Goal: Task Accomplishment & Management: Complete application form

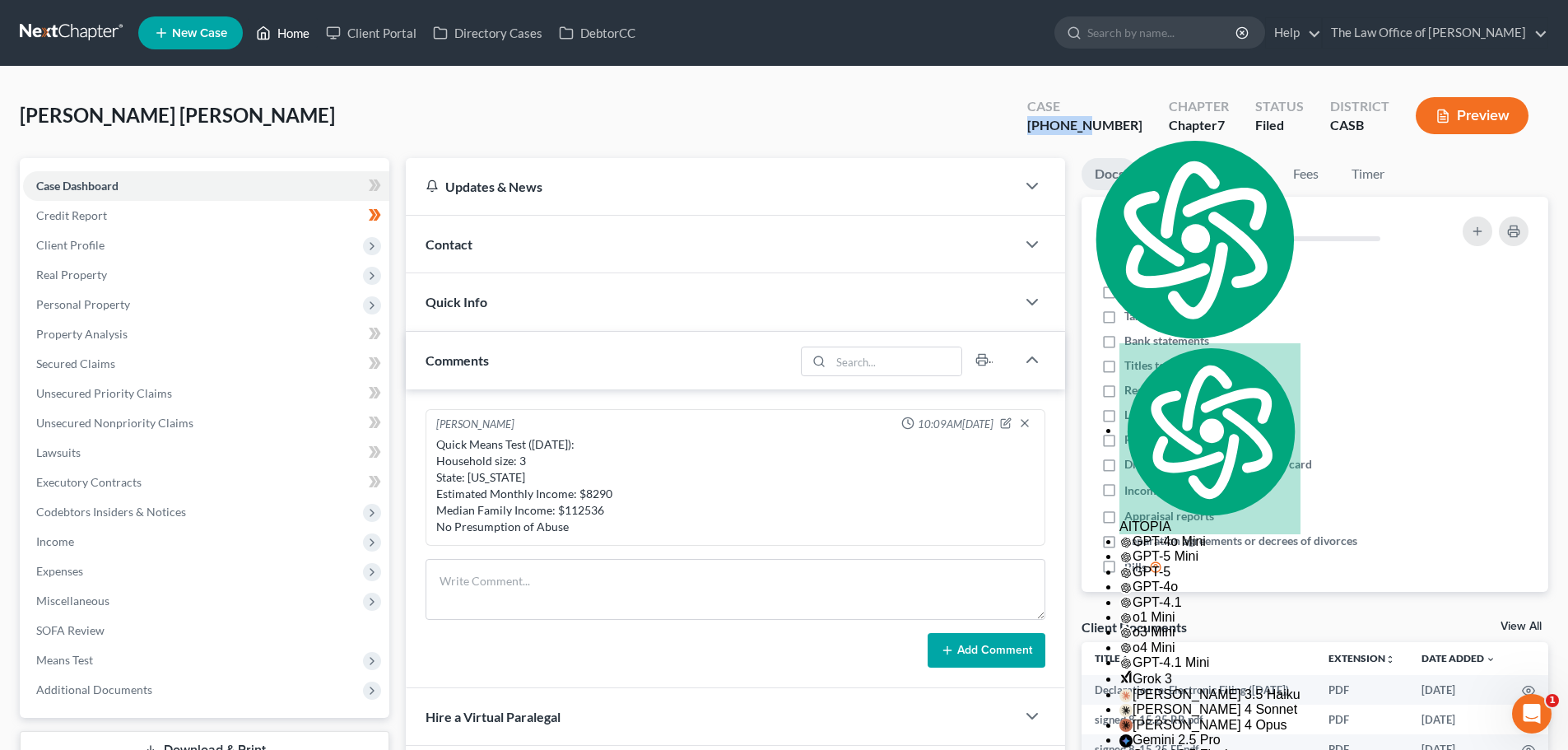
click at [290, 29] on link "Home" at bounding box center [282, 32] width 70 height 29
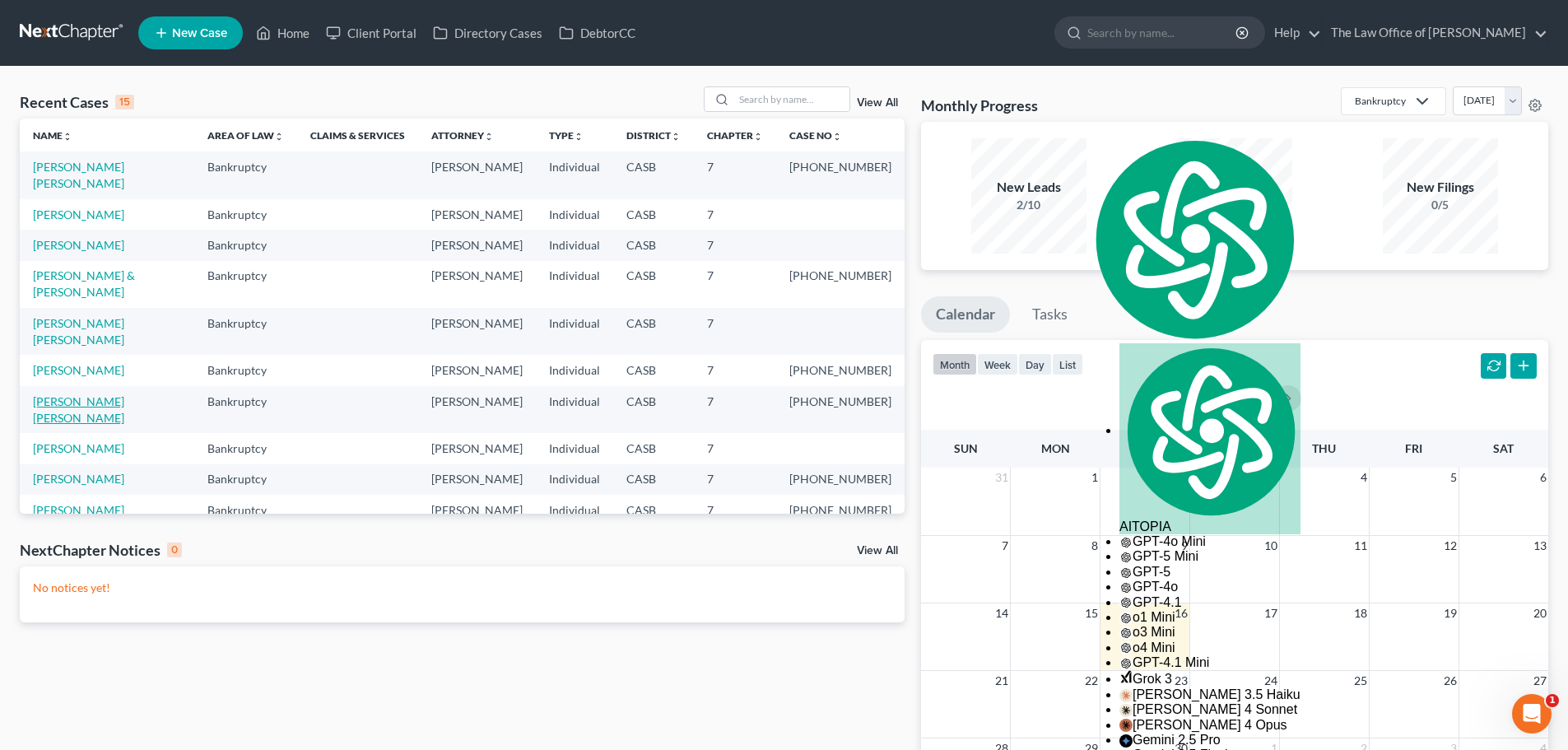
click at [94, 425] on link "[PERSON_NAME] [PERSON_NAME]" at bounding box center [79, 409] width 91 height 30
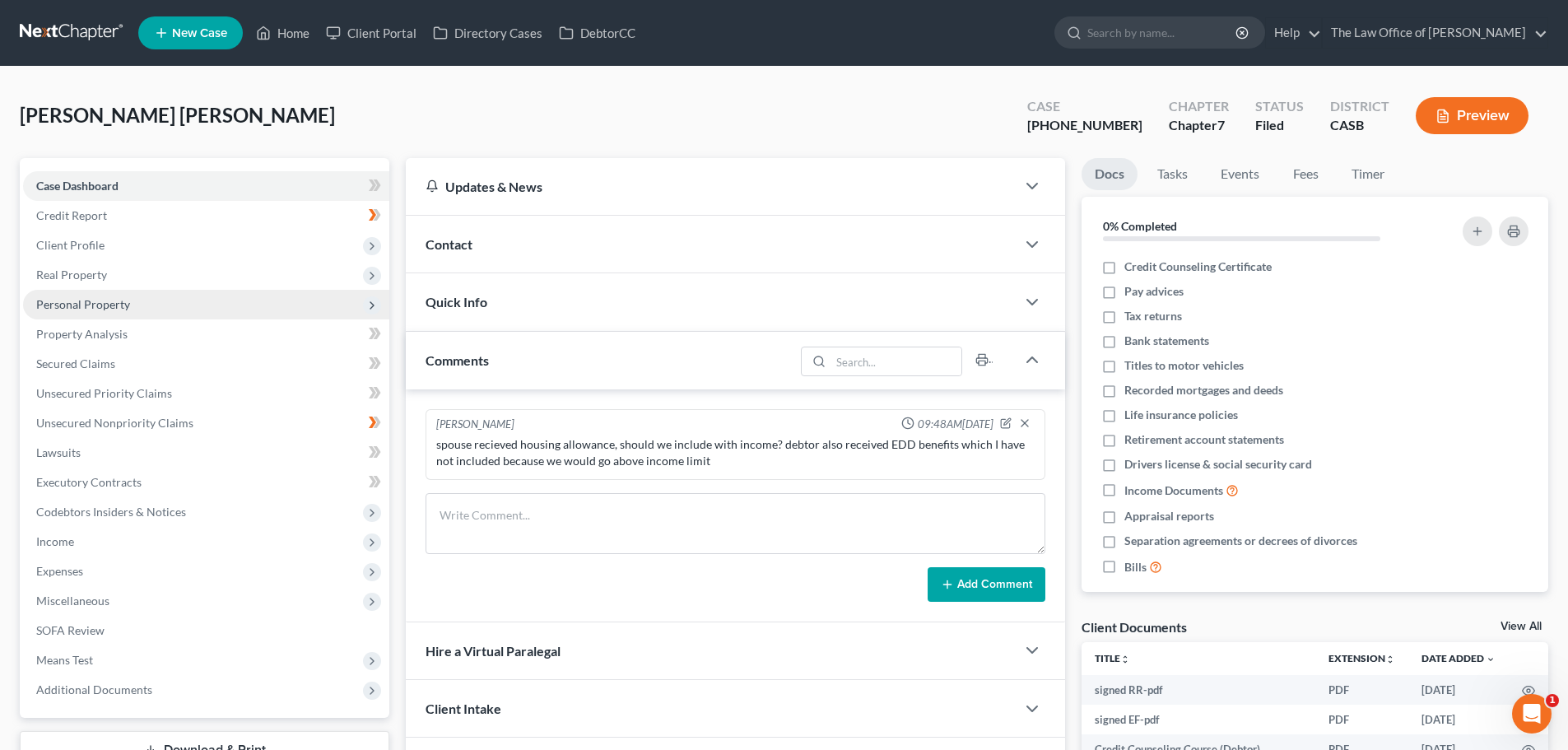
click at [86, 297] on span "Personal Property" at bounding box center [83, 304] width 94 height 14
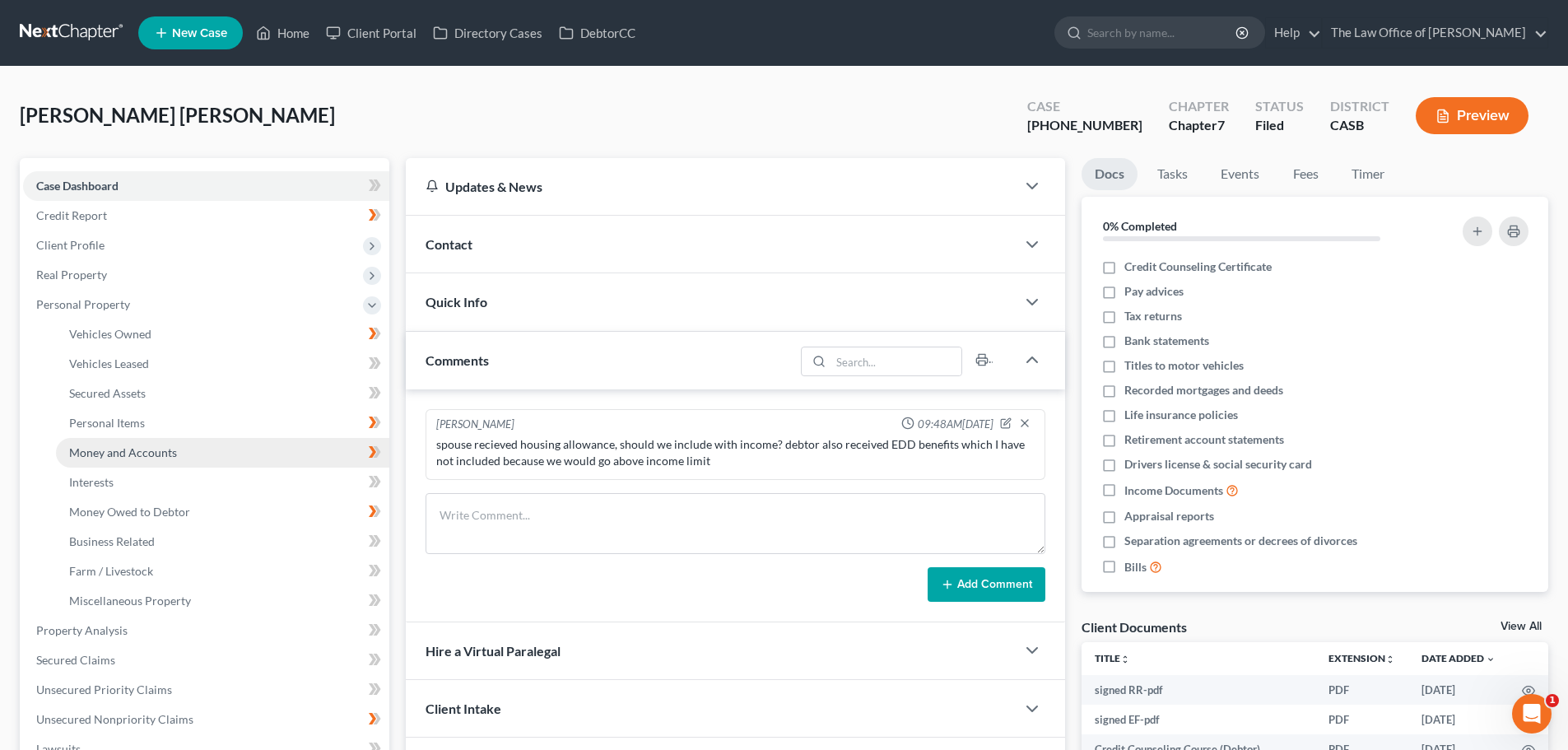
click at [128, 454] on span "Money and Accounts" at bounding box center [122, 453] width 108 height 14
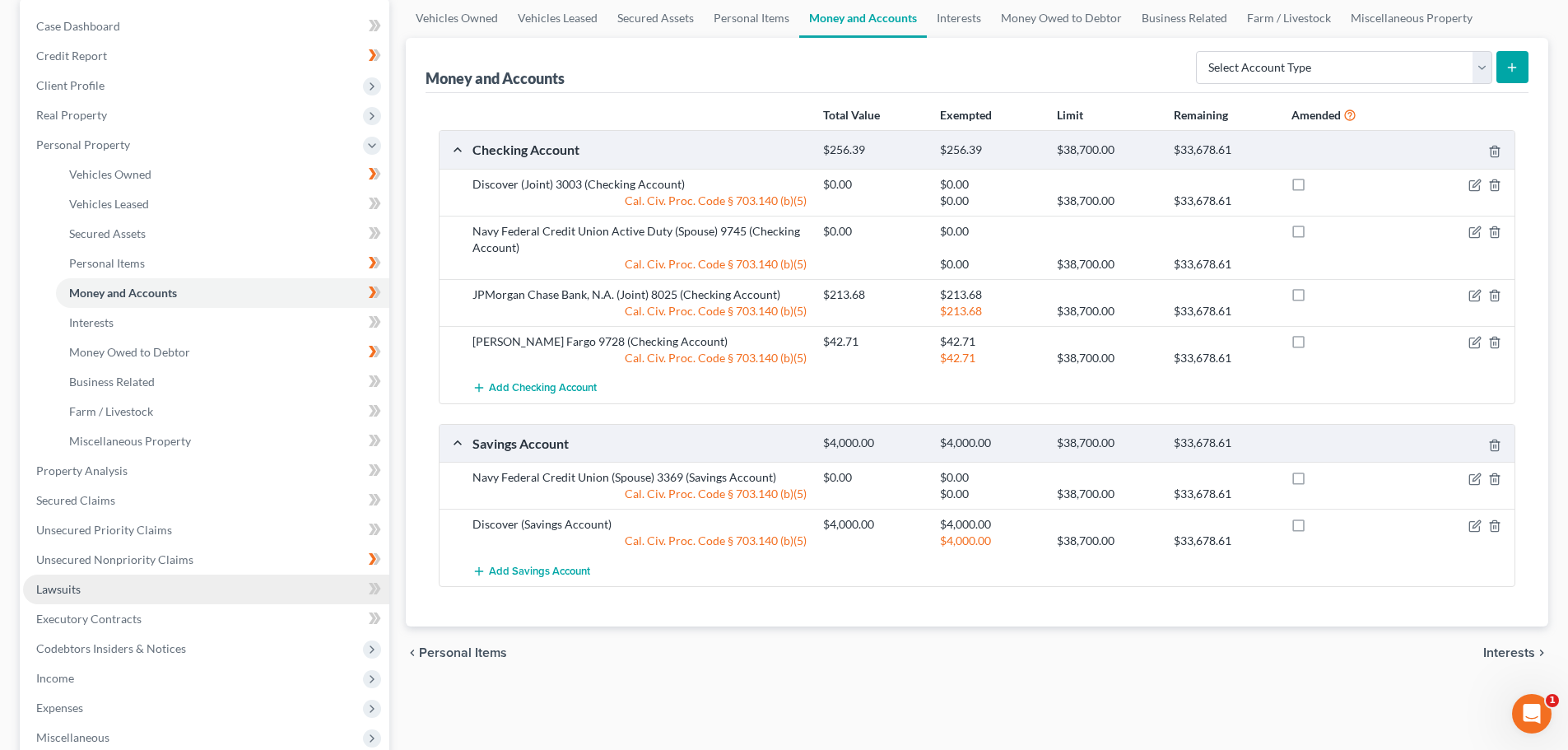
scroll to position [246, 0]
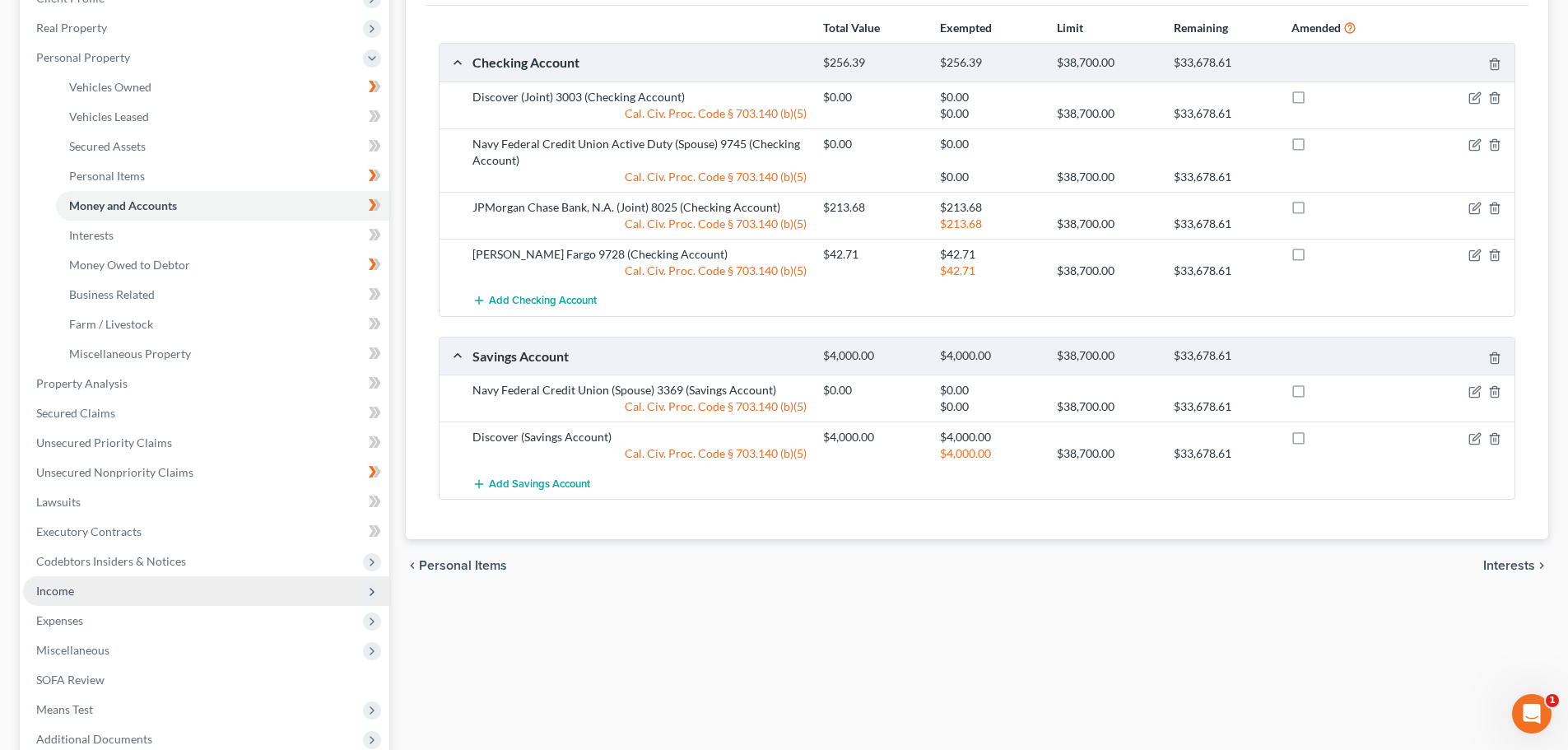
click at [75, 592] on span "Income" at bounding box center [206, 590] width 366 height 29
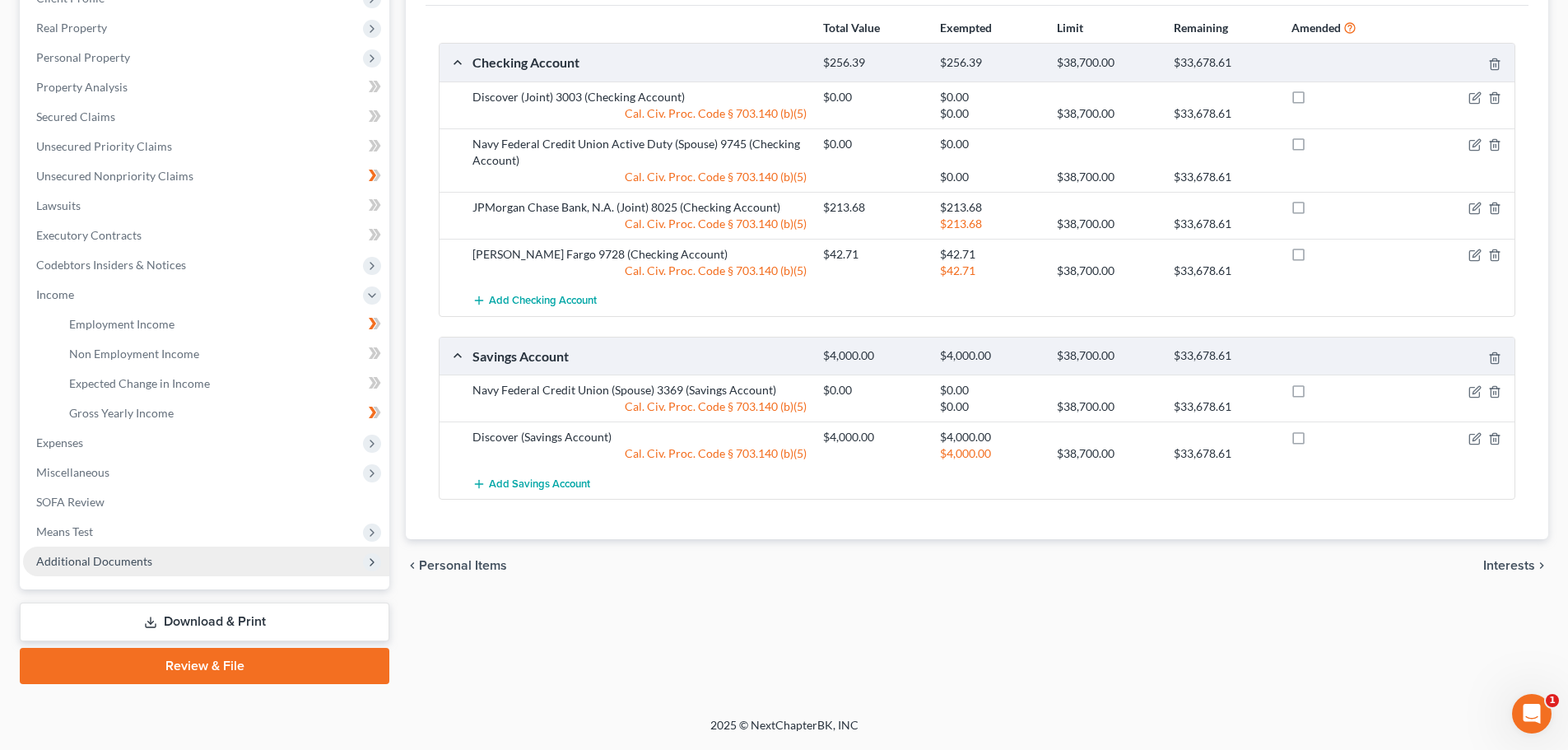
scroll to position [244, 0]
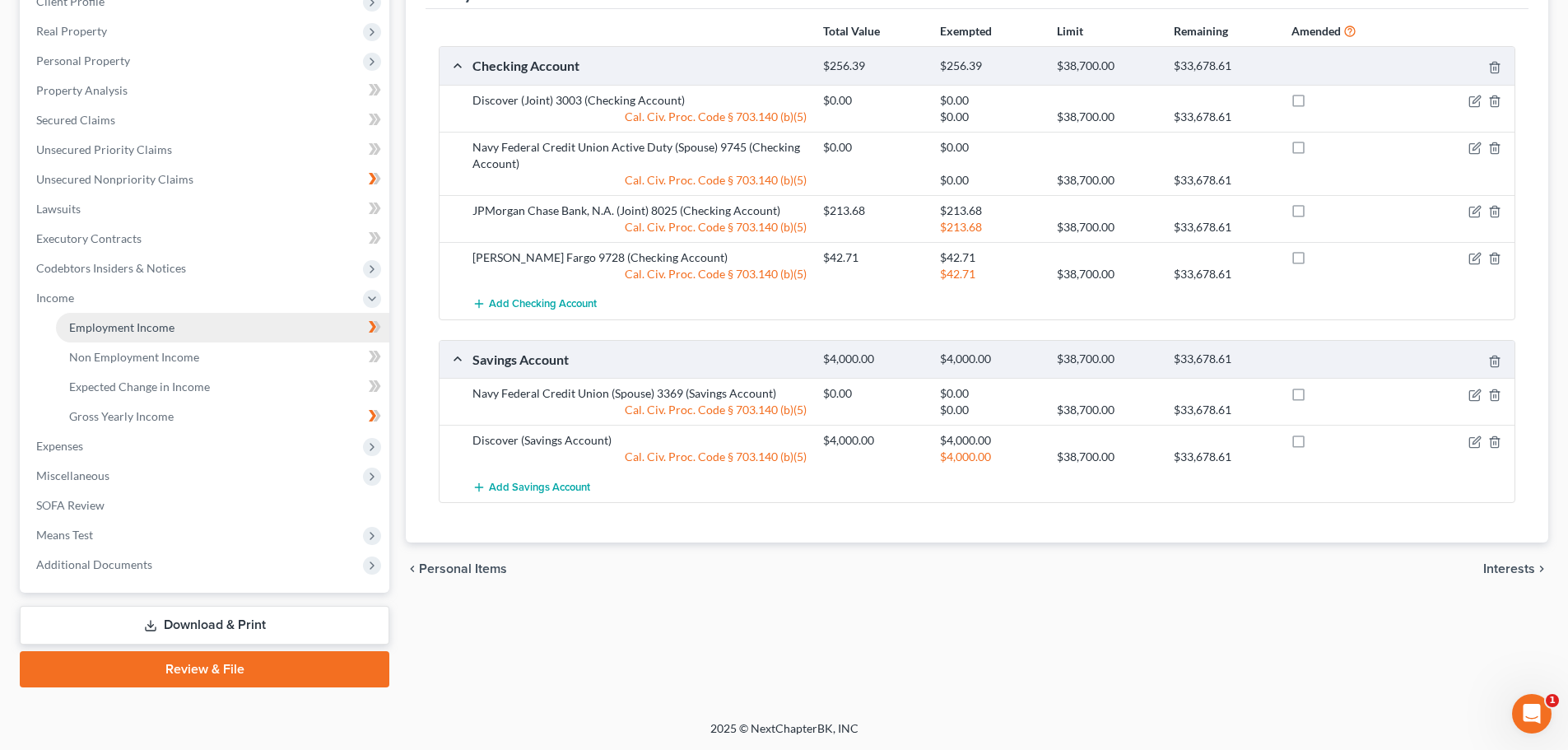
click at [120, 323] on span "Employment Income" at bounding box center [121, 328] width 105 height 14
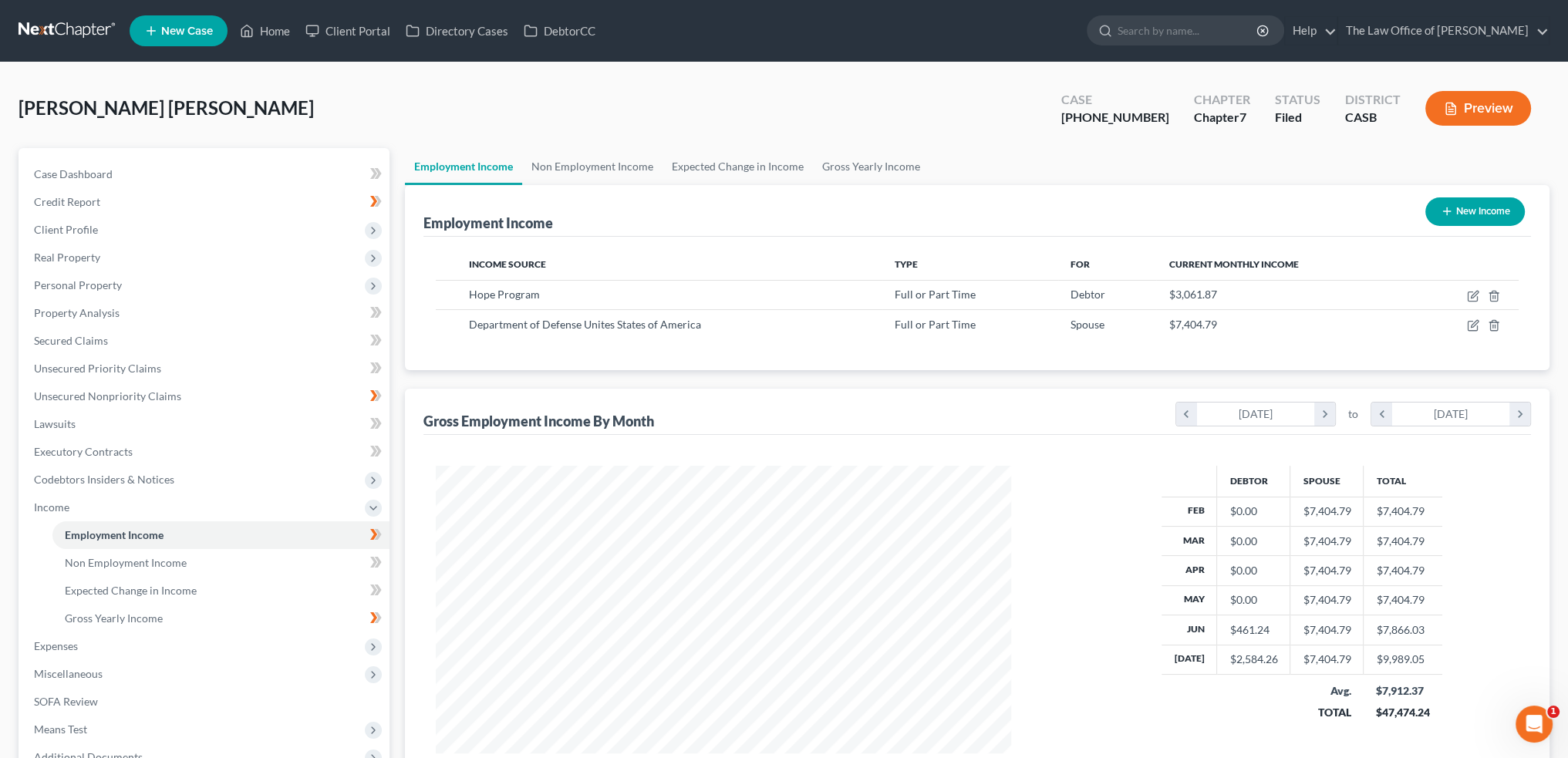
scroll to position [310, 648]
click at [269, 25] on link "Home" at bounding box center [264, 30] width 65 height 28
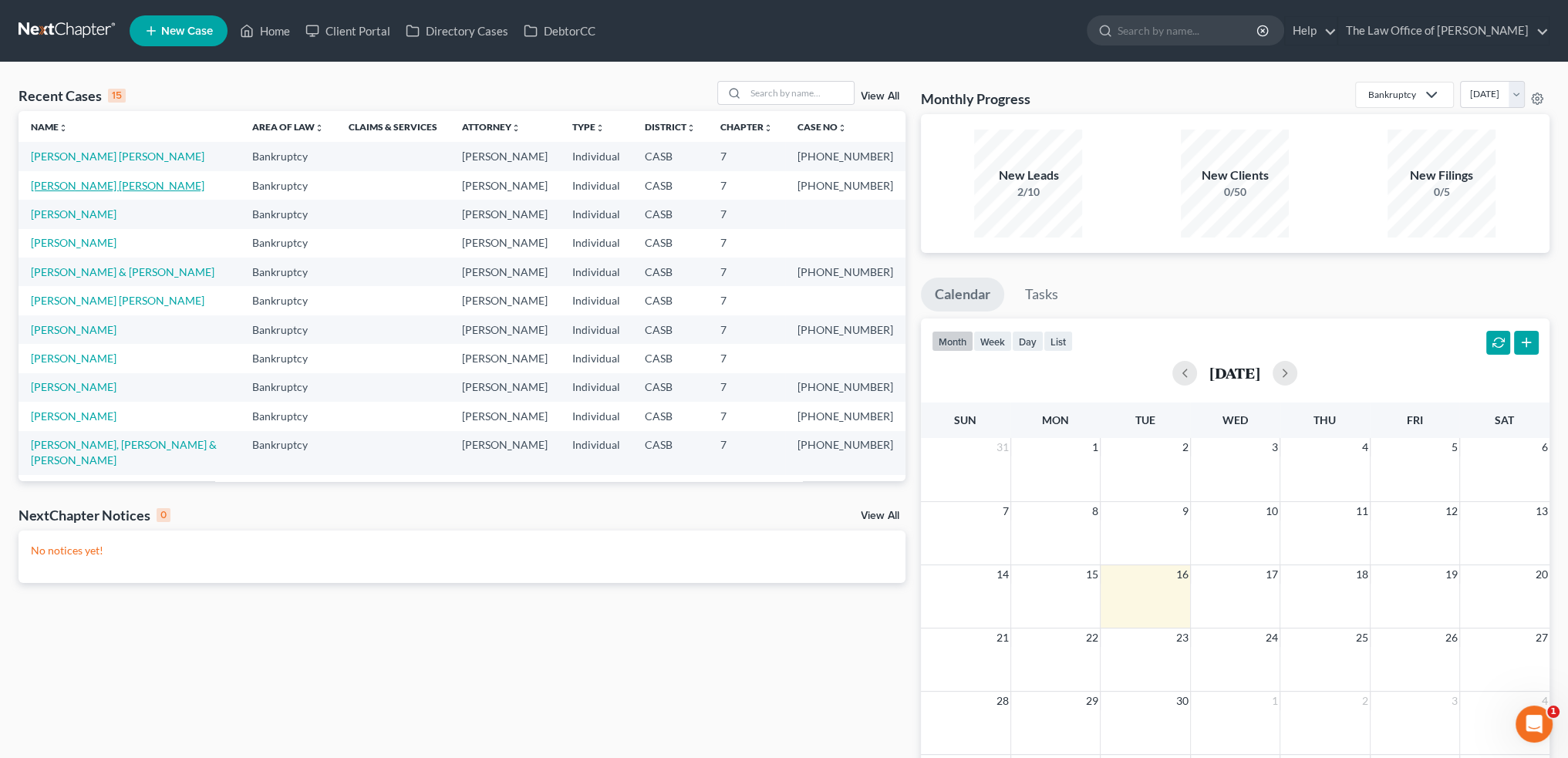
click at [132, 187] on link "[PERSON_NAME] [PERSON_NAME]" at bounding box center [117, 186] width 173 height 13
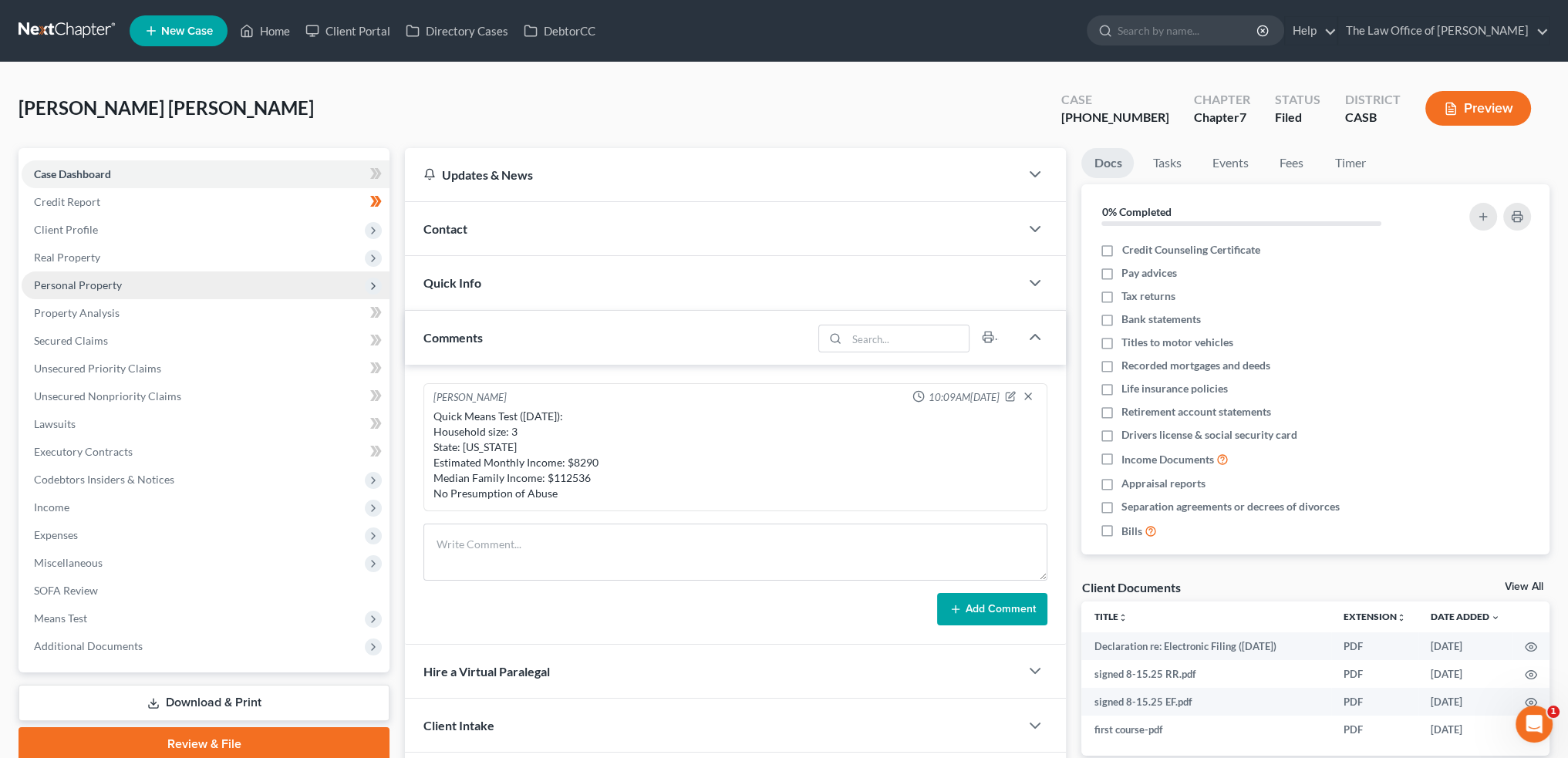
click at [54, 279] on span "Personal Property" at bounding box center [78, 285] width 88 height 13
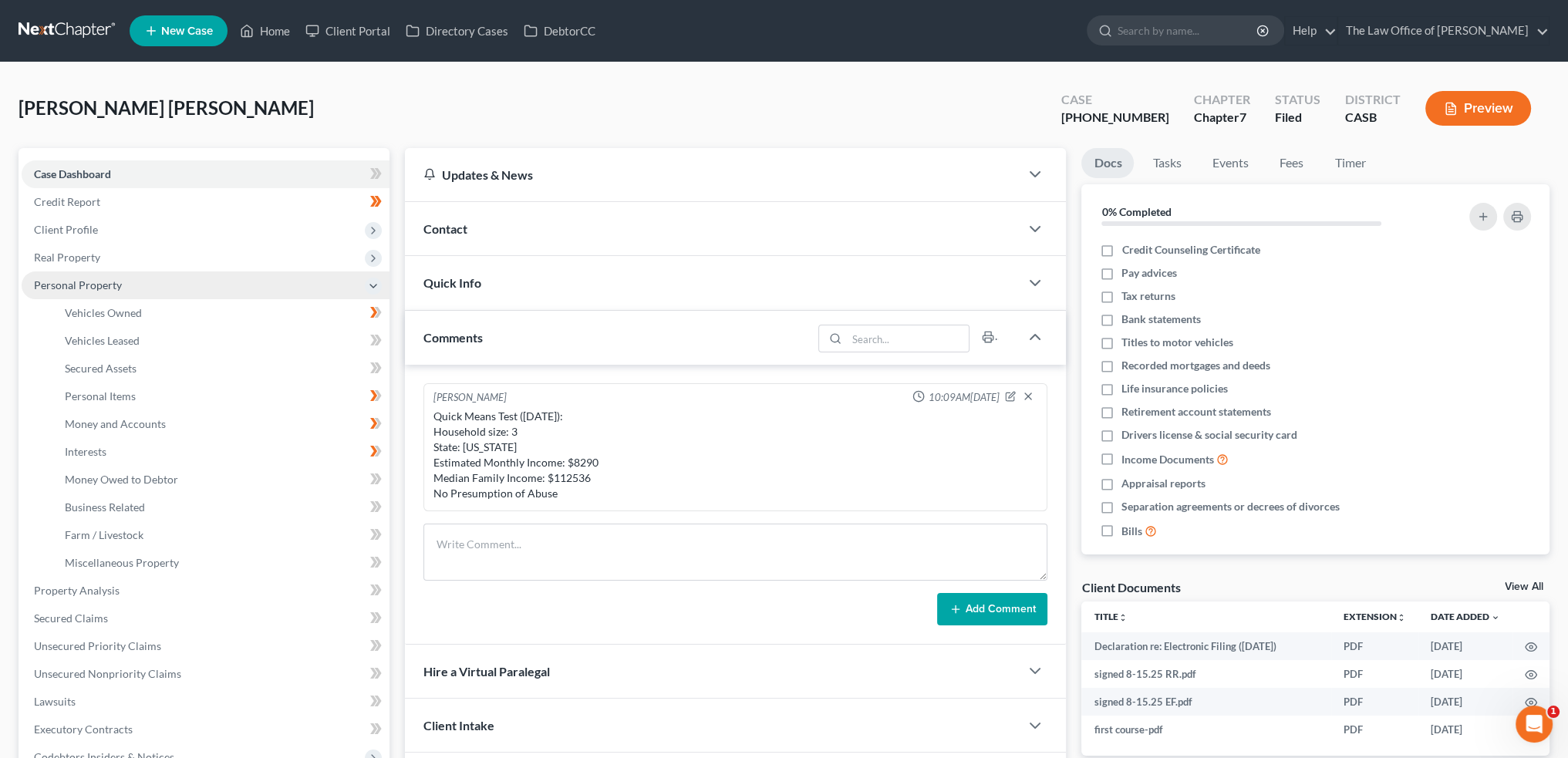
click at [54, 279] on span "Personal Property" at bounding box center [78, 285] width 88 height 13
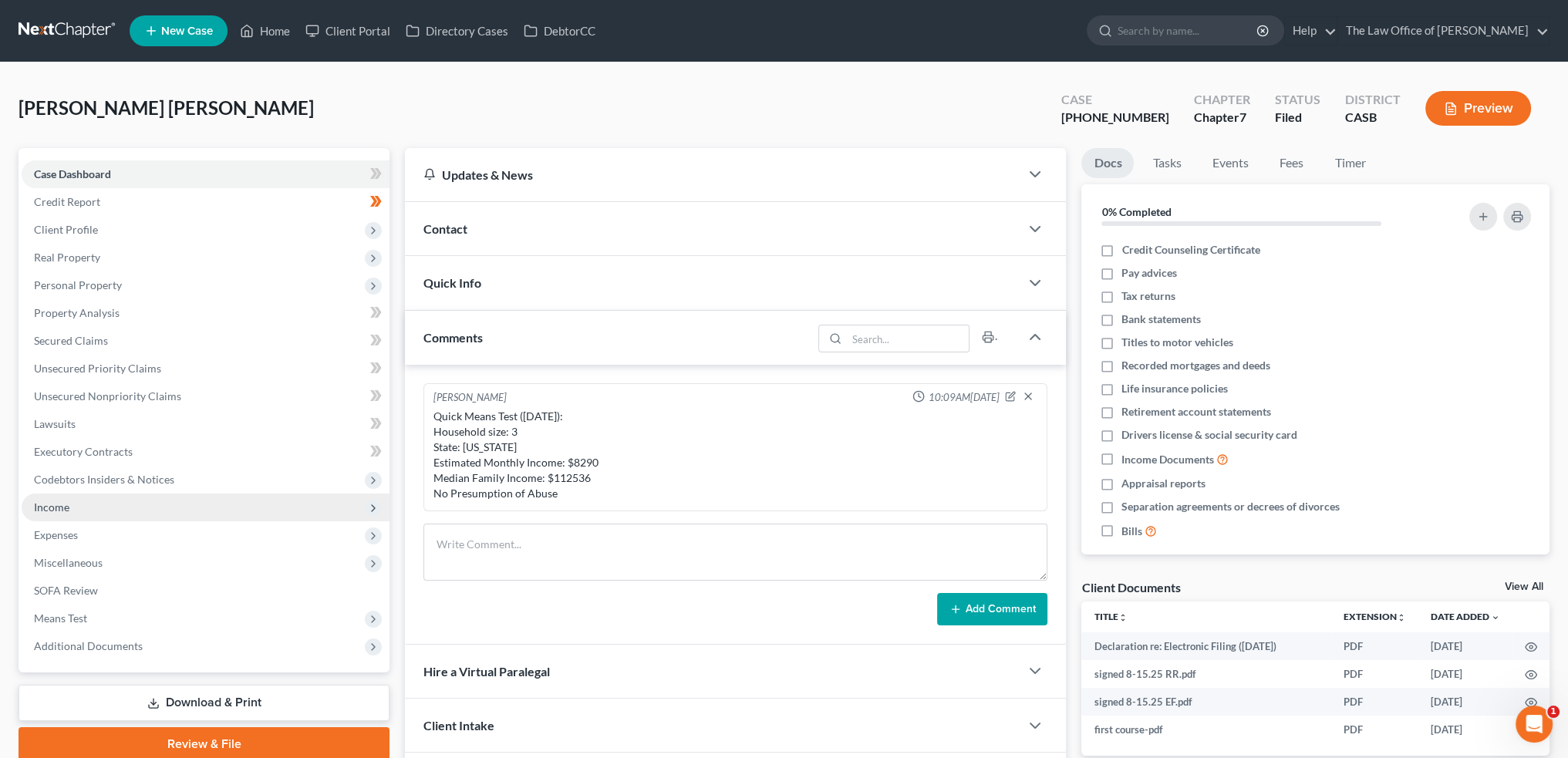
click at [53, 498] on span "Income" at bounding box center [206, 507] width 368 height 28
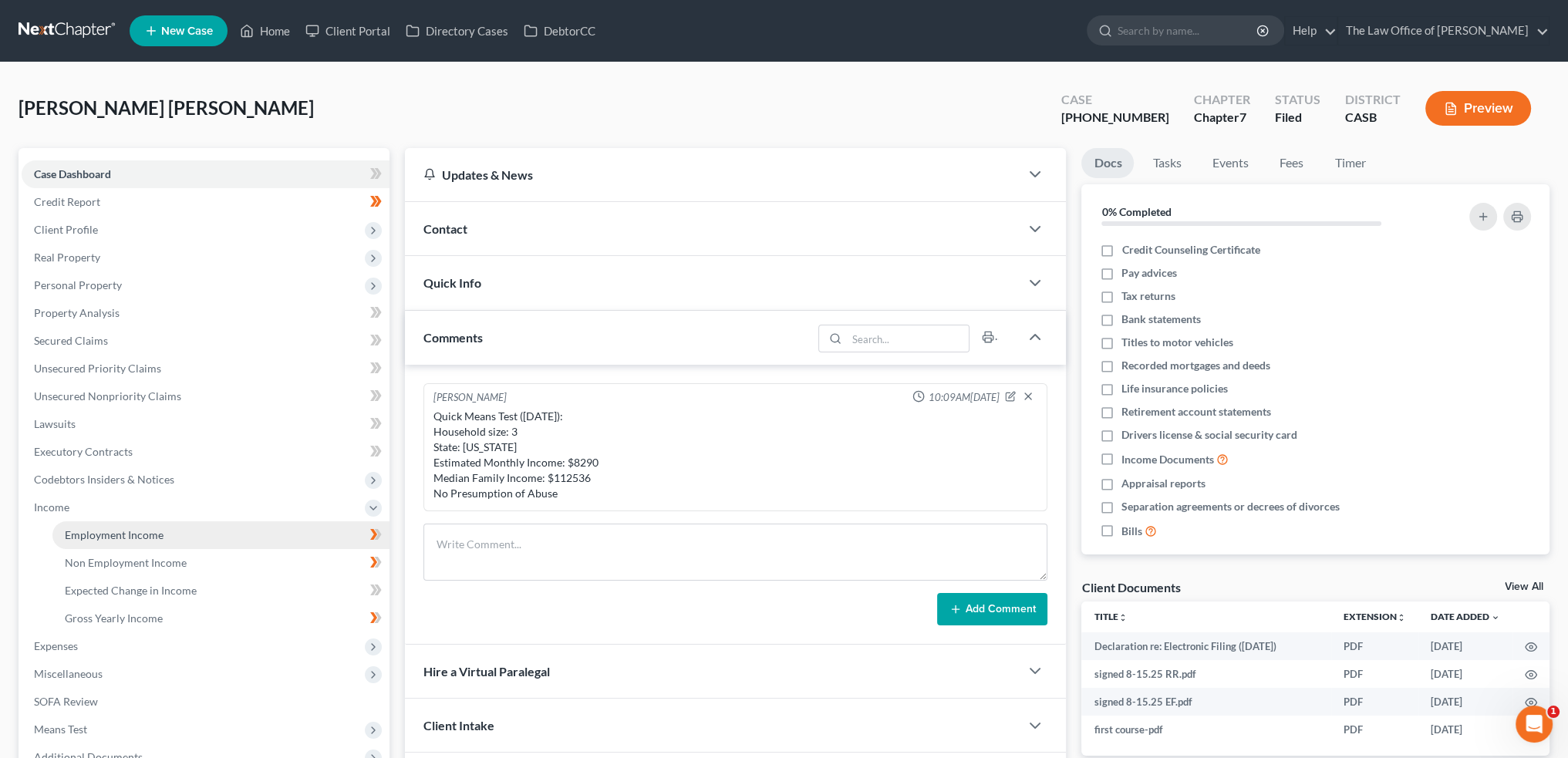
click at [99, 540] on span "Employment Income" at bounding box center [114, 535] width 99 height 13
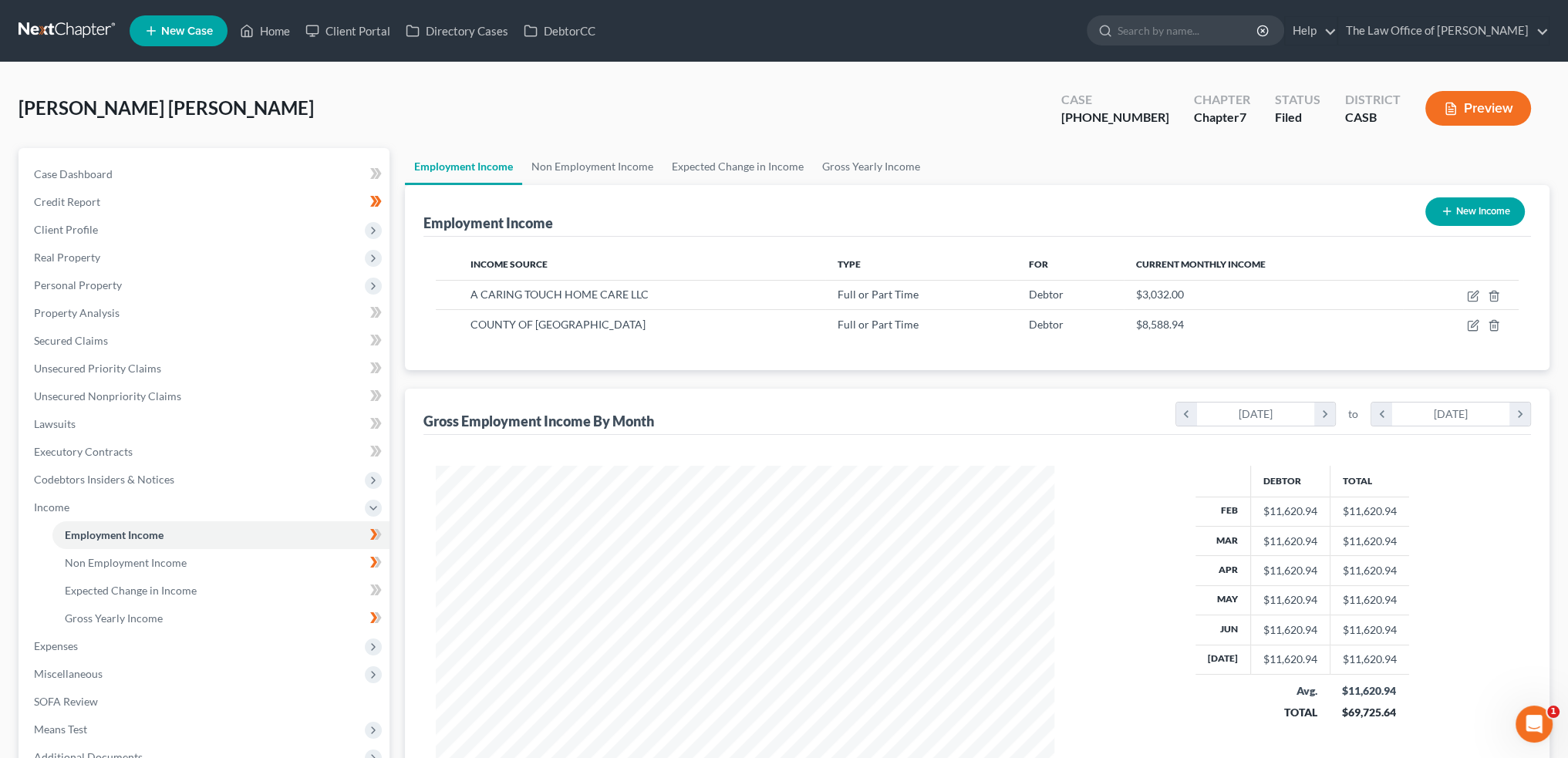
scroll to position [310, 648]
